Goal: Information Seeking & Learning: Learn about a topic

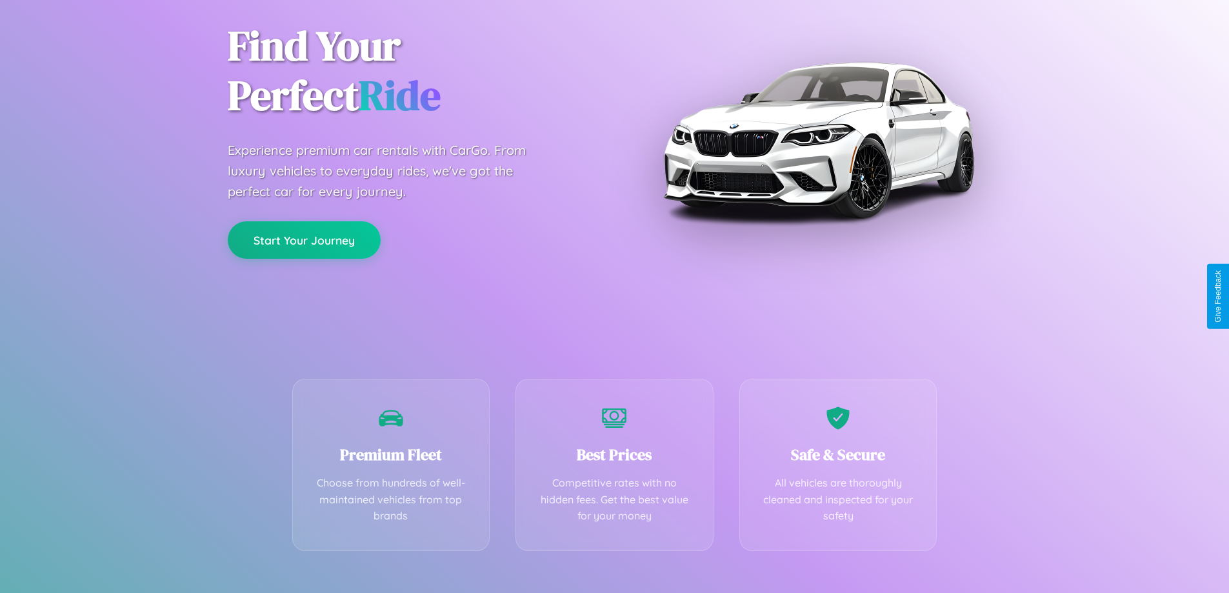
scroll to position [254, 0]
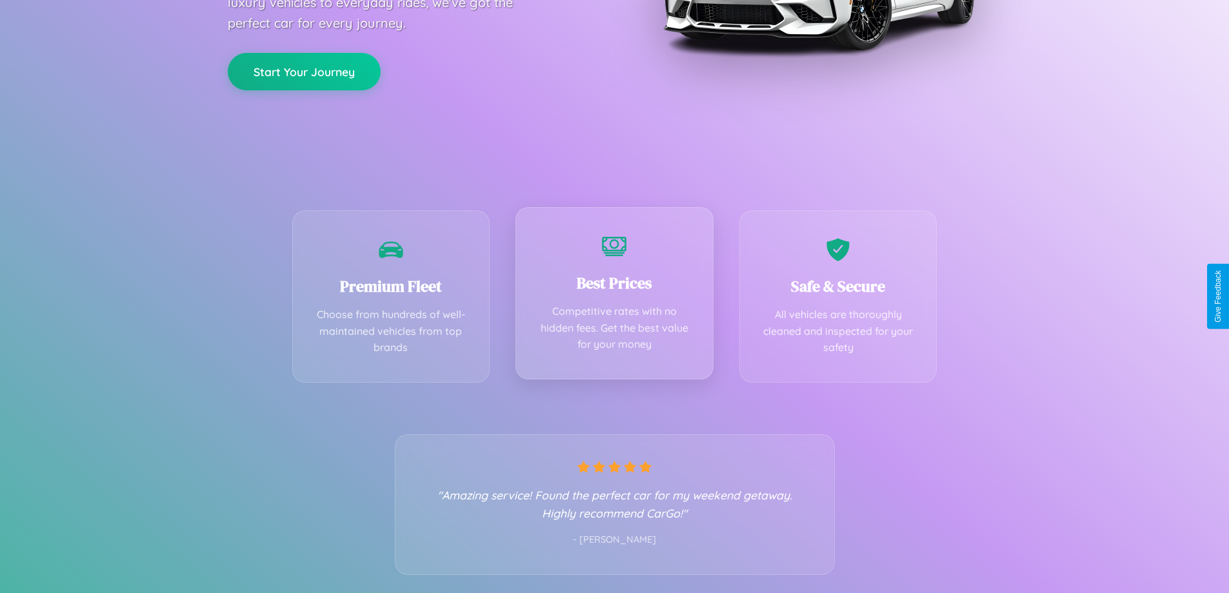
click at [614, 296] on div "Best Prices Competitive rates with no hidden fees. Get the best value for your …" at bounding box center [614, 293] width 198 height 172
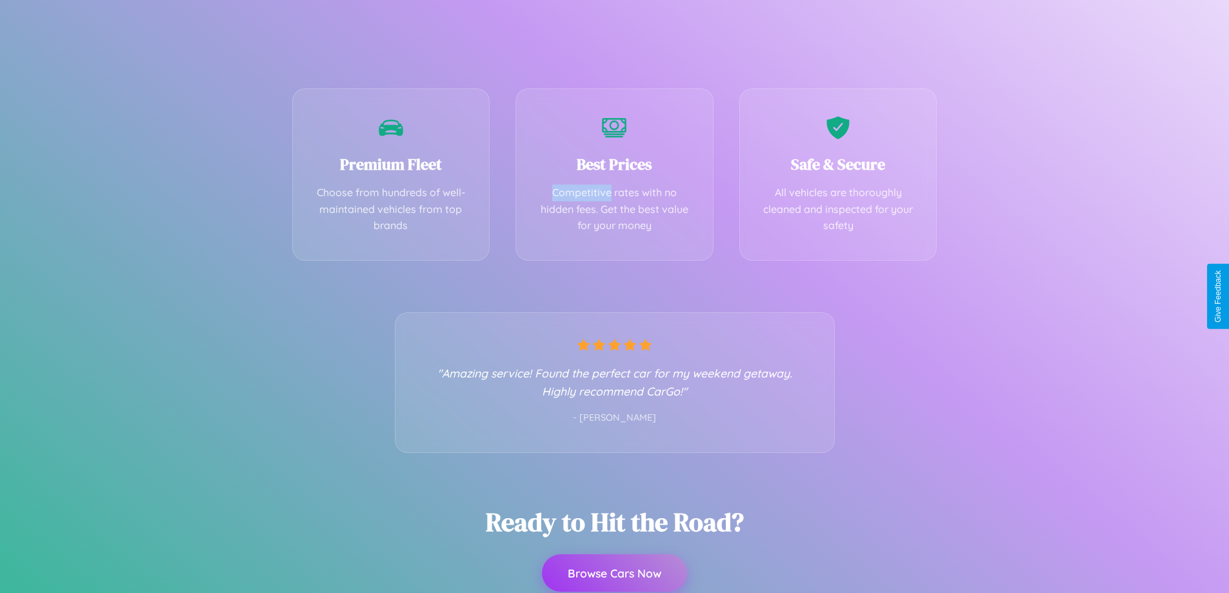
click at [614, 573] on button "Browse Cars Now" at bounding box center [614, 572] width 145 height 37
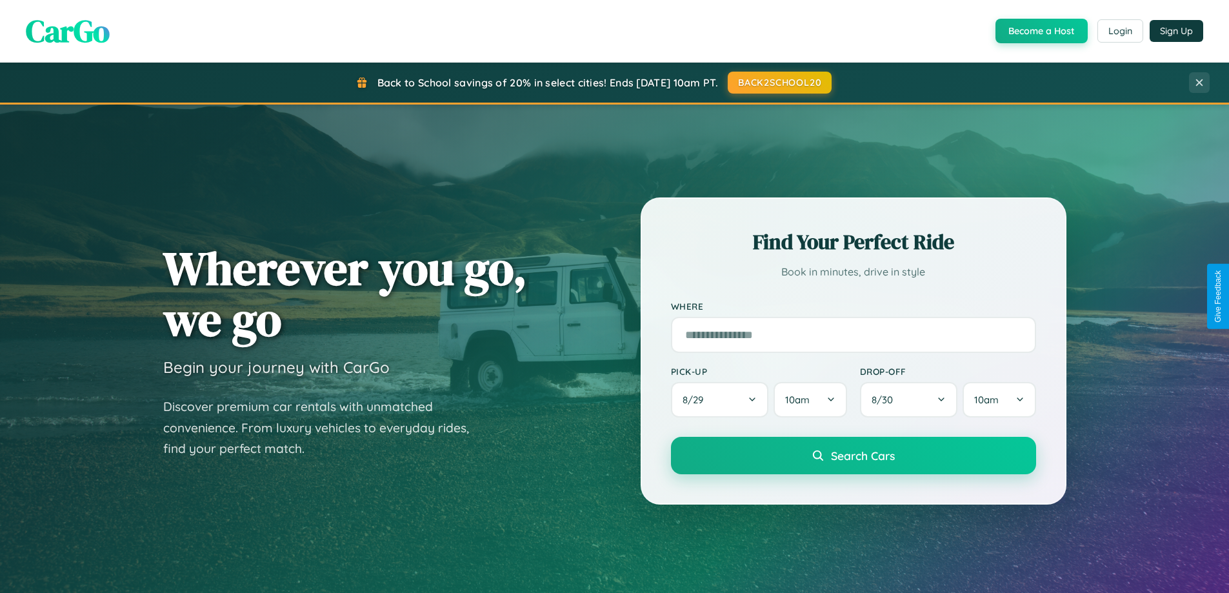
scroll to position [887, 0]
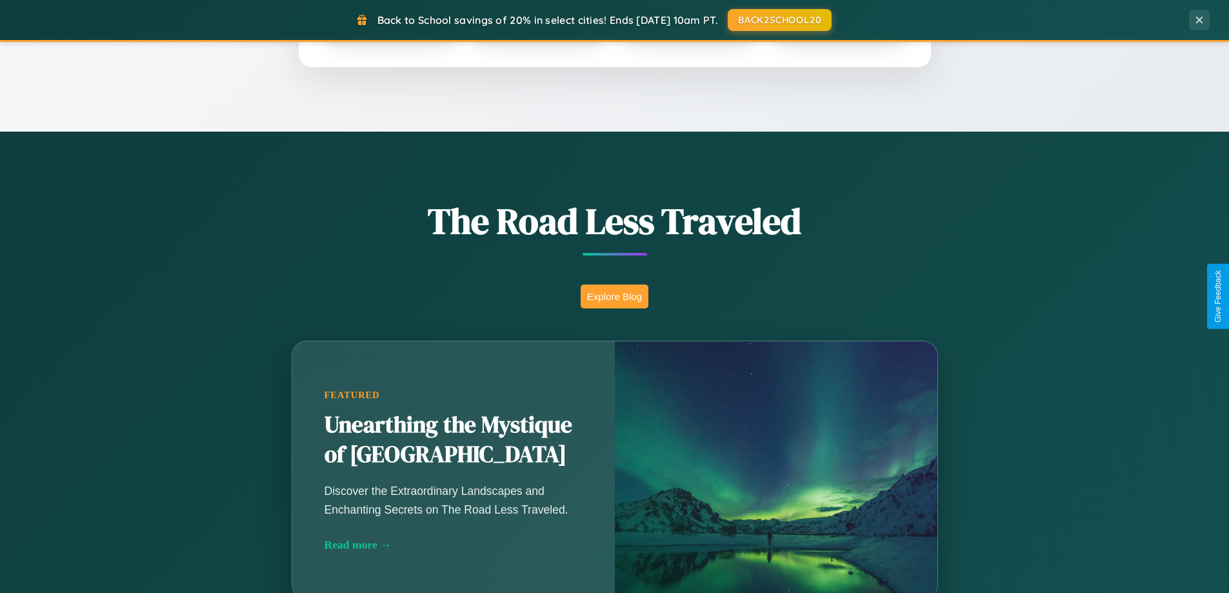
click at [614, 296] on button "Explore Blog" at bounding box center [614, 296] width 68 height 24
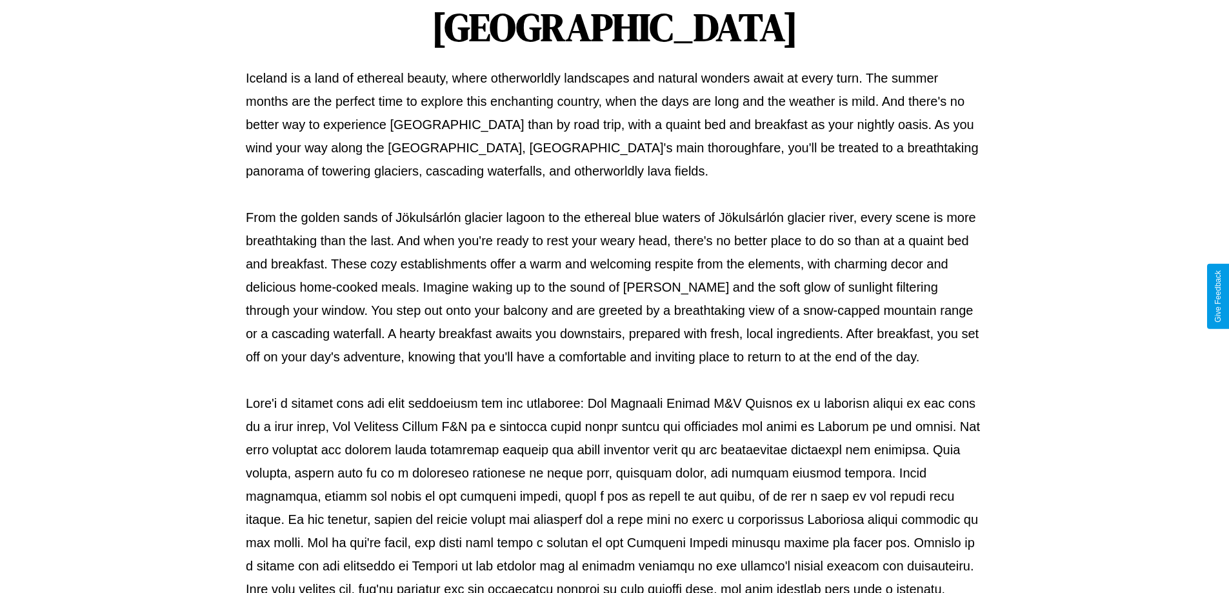
scroll to position [417, 0]
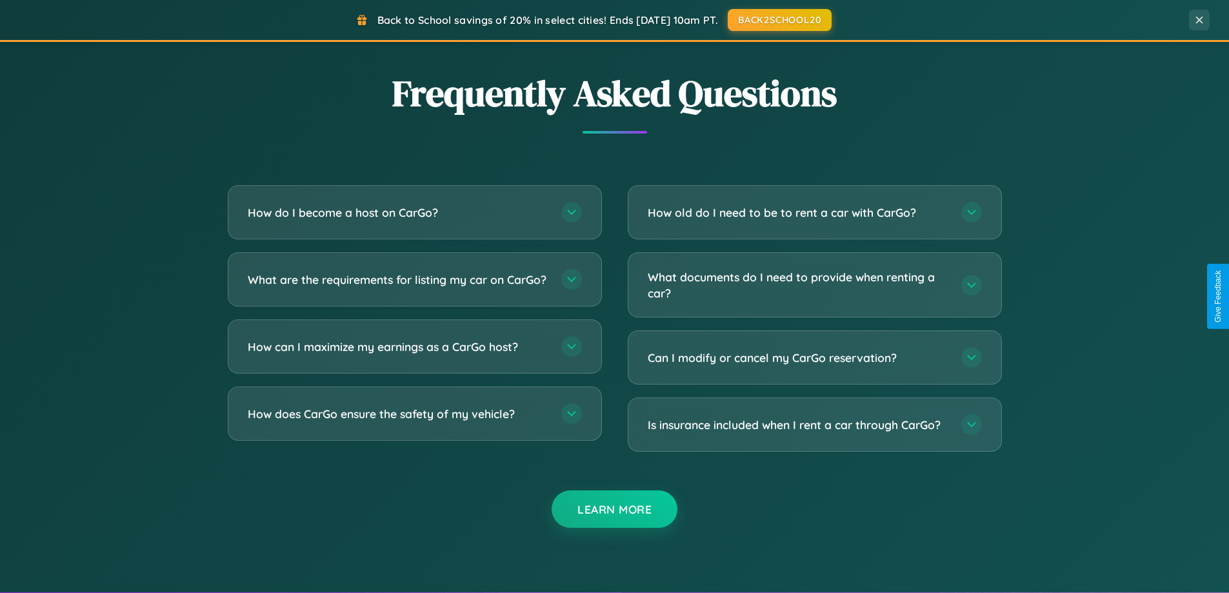
scroll to position [2482, 0]
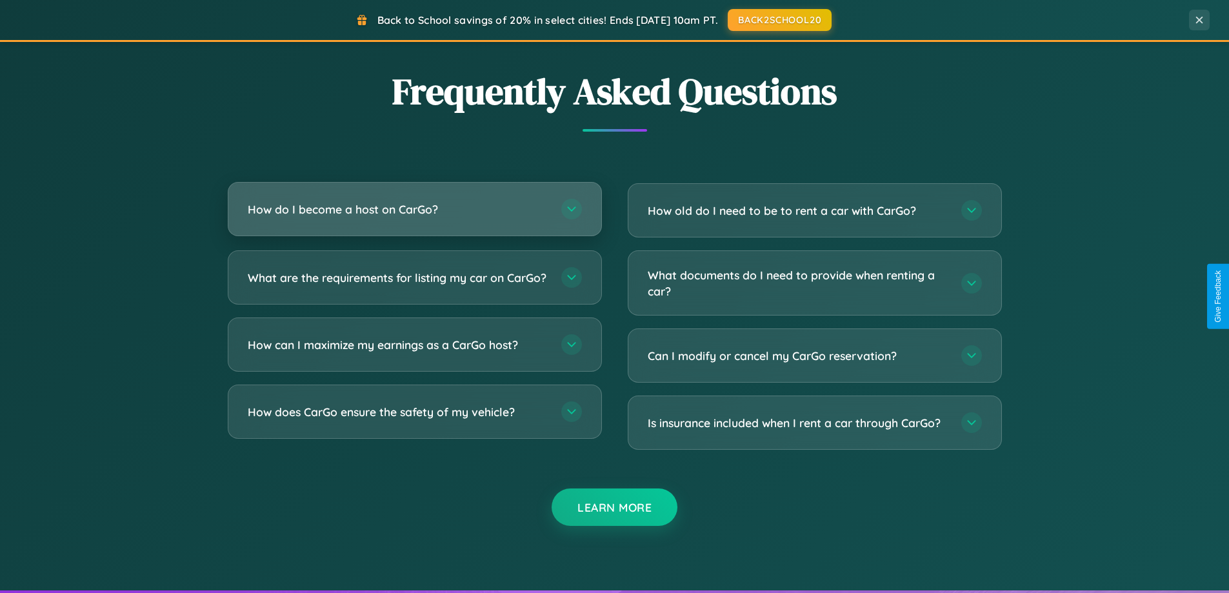
click at [414, 209] on h3 "How do I become a host on CarGo?" at bounding box center [398, 209] width 301 height 16
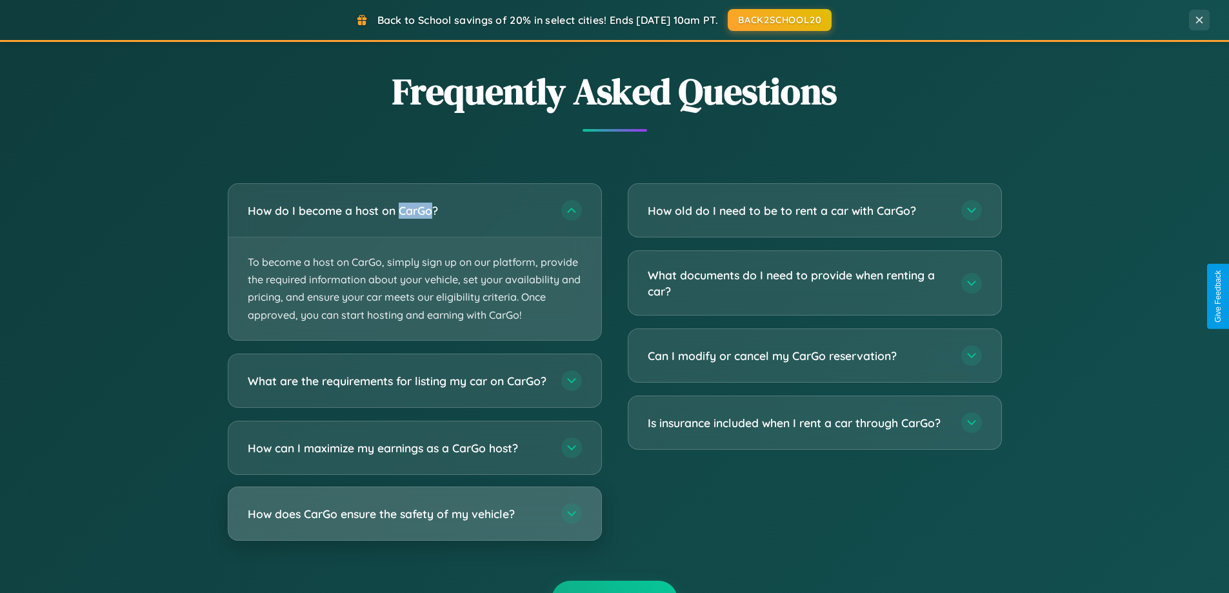
click at [414, 521] on h3 "How does CarGo ensure the safety of my vehicle?" at bounding box center [398, 513] width 301 height 16
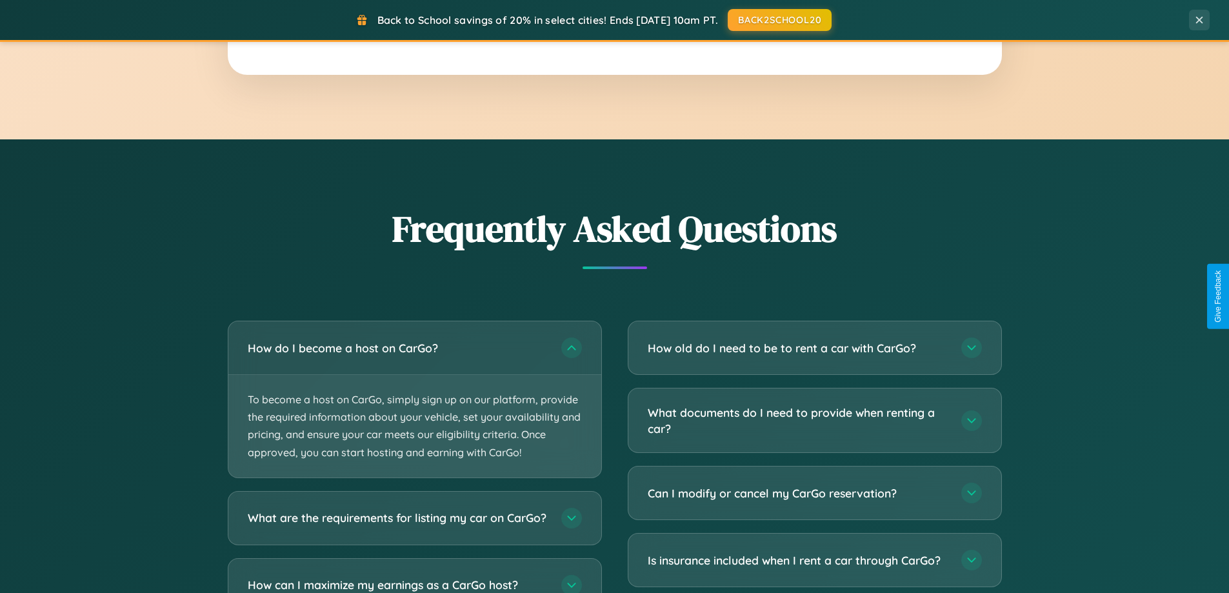
scroll to position [2330, 0]
